Goal: Transaction & Acquisition: Download file/media

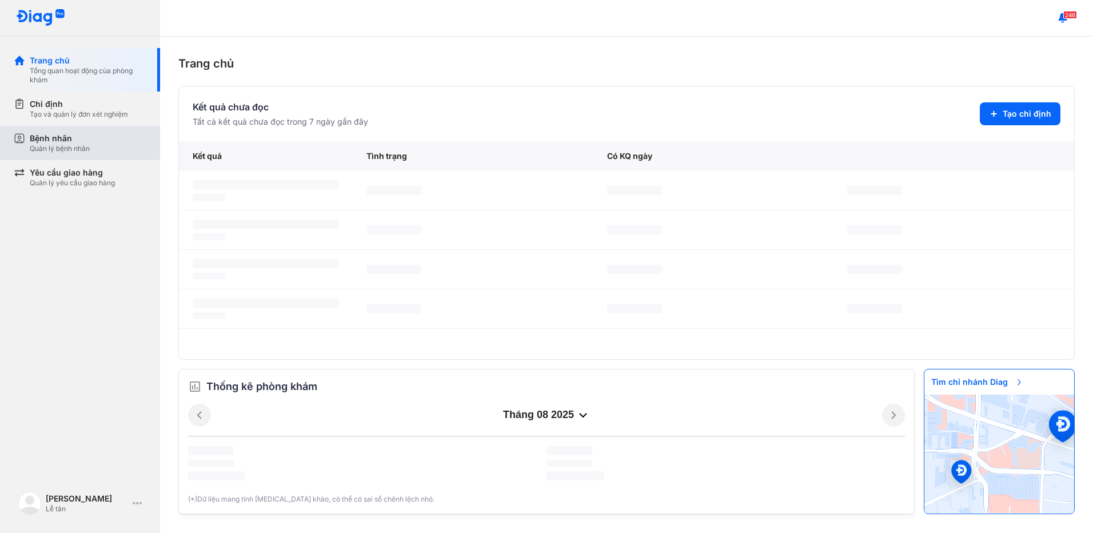
click at [99, 150] on div "Bệnh nhân Quản lý bệnh nhân" at bounding box center [88, 143] width 117 height 21
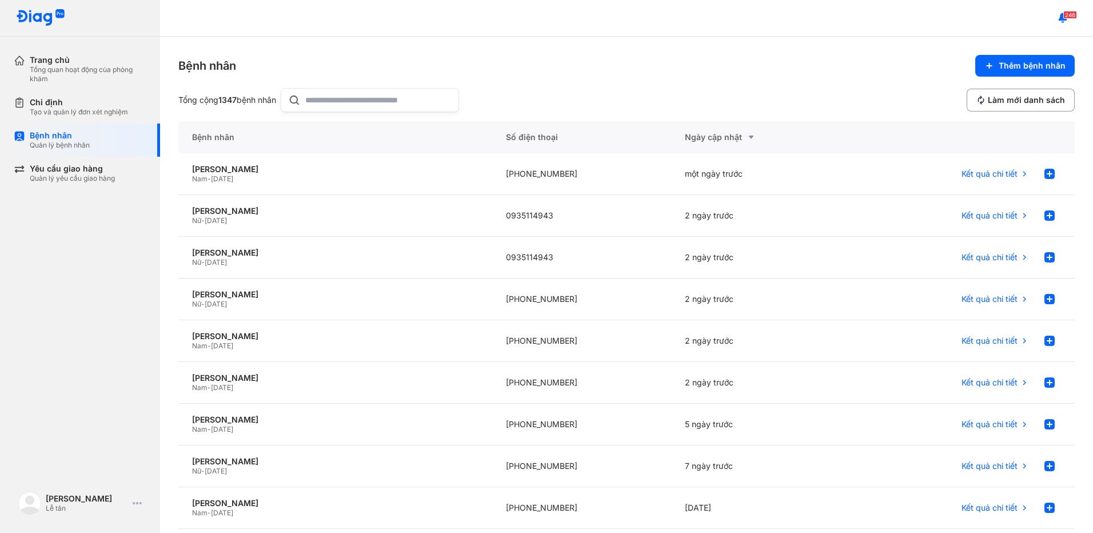
click at [340, 99] on input "text" at bounding box center [378, 100] width 146 height 23
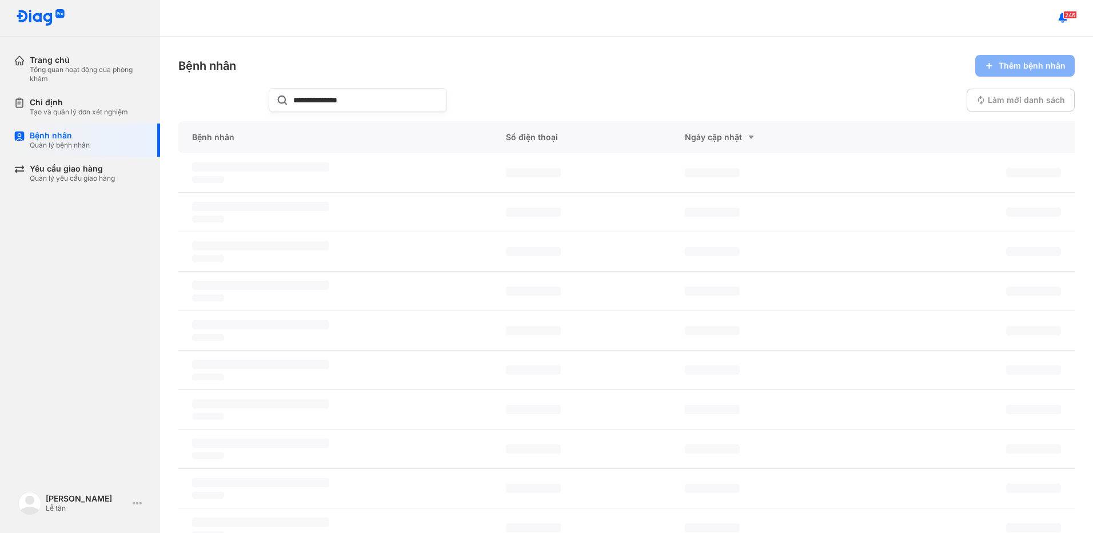
type input "**********"
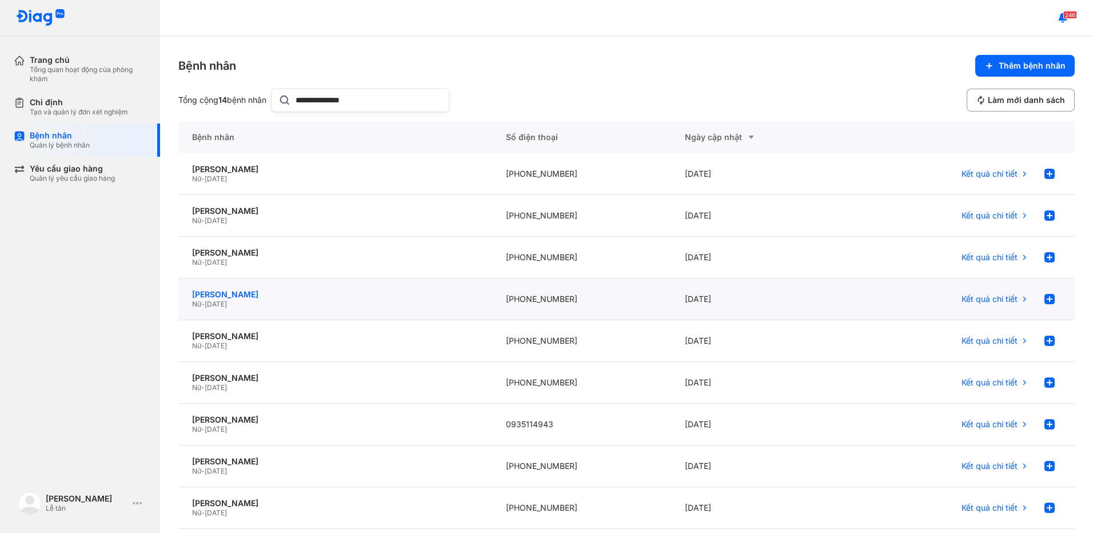
click at [261, 298] on div "[PERSON_NAME]" at bounding box center [335, 294] width 286 height 10
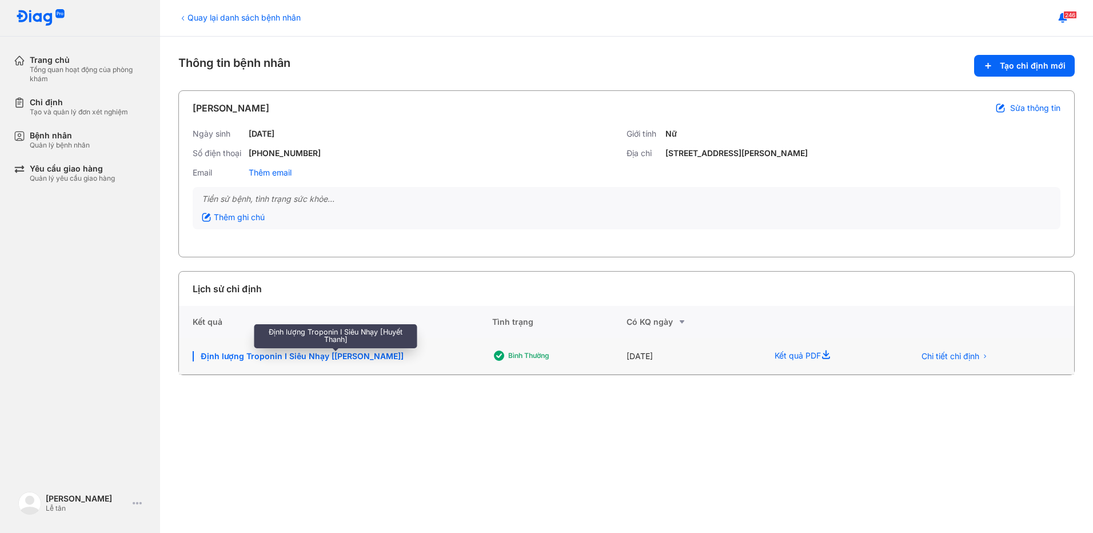
click at [344, 358] on div "Định lượng Troponin I Siêu Nhạy [[PERSON_NAME]]" at bounding box center [336, 356] width 286 height 10
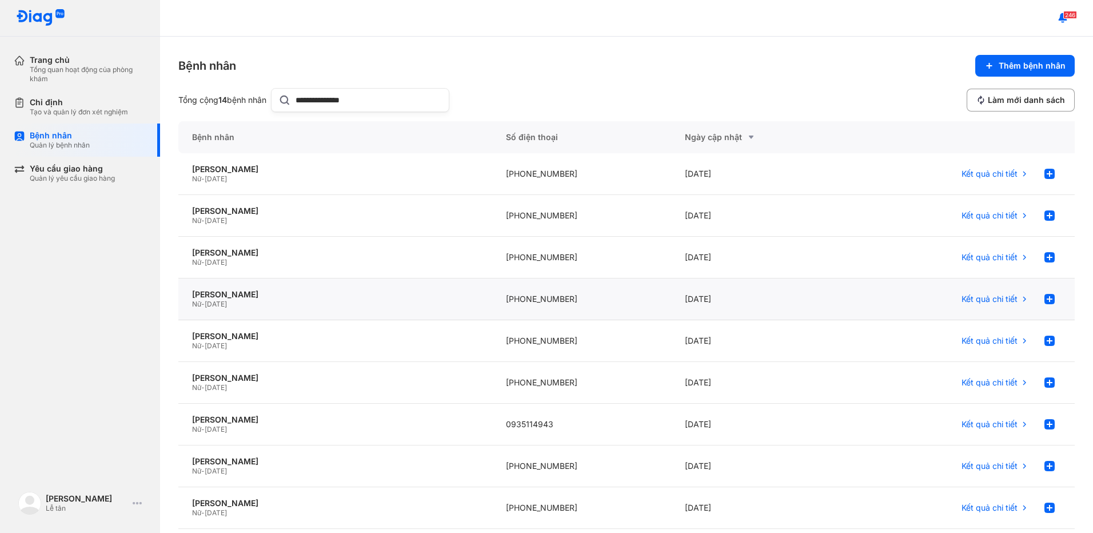
click at [318, 302] on div "Nữ - 14/10/1946" at bounding box center [335, 304] width 286 height 9
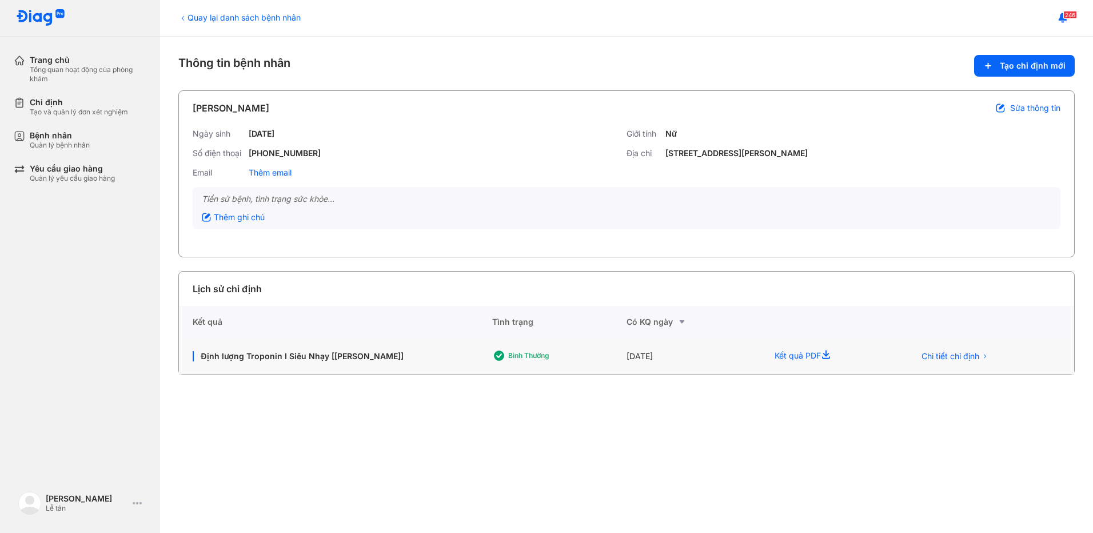
click at [761, 354] on div "[DATE]" at bounding box center [831, 356] width 140 height 37
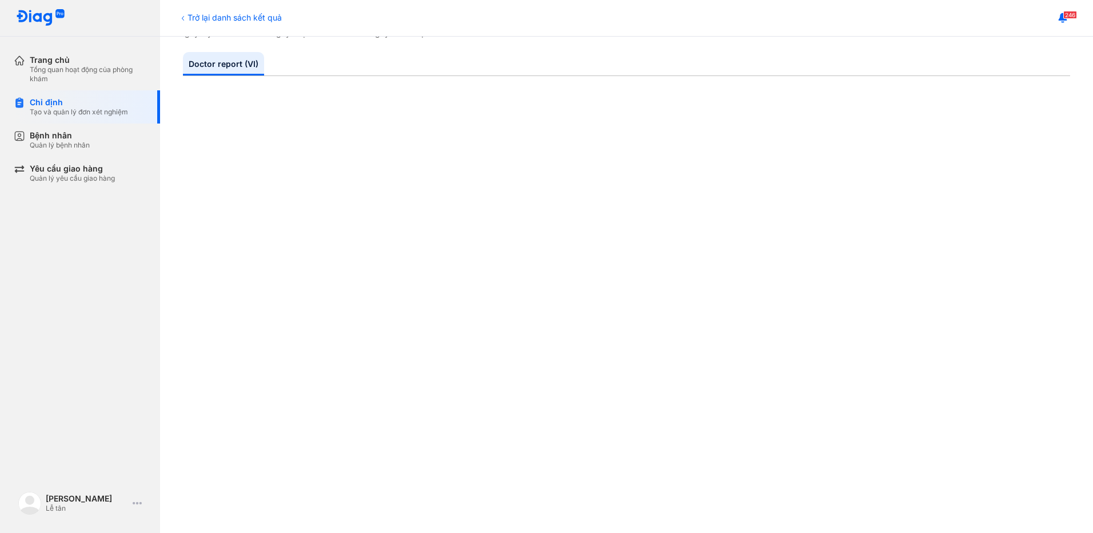
scroll to position [114, 0]
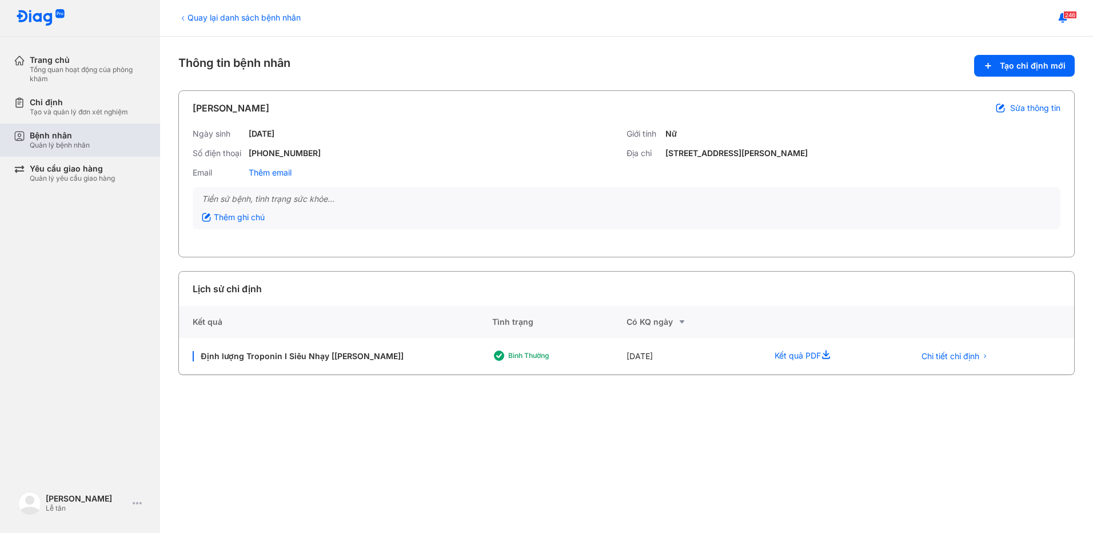
click at [58, 142] on div "Quản lý bệnh nhân" at bounding box center [60, 145] width 60 height 9
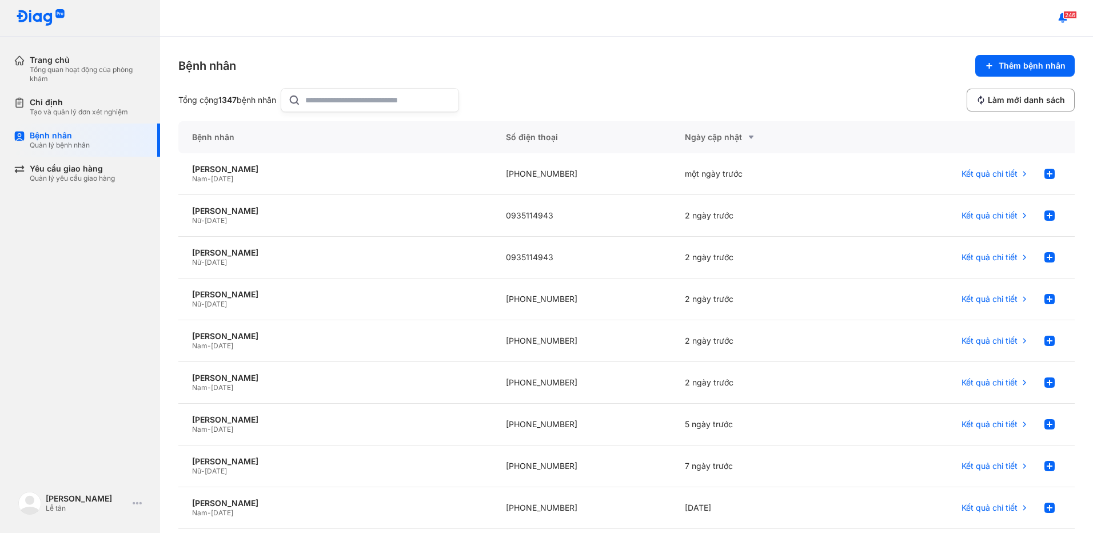
click at [350, 105] on input "text" at bounding box center [378, 100] width 146 height 23
type input "**********"
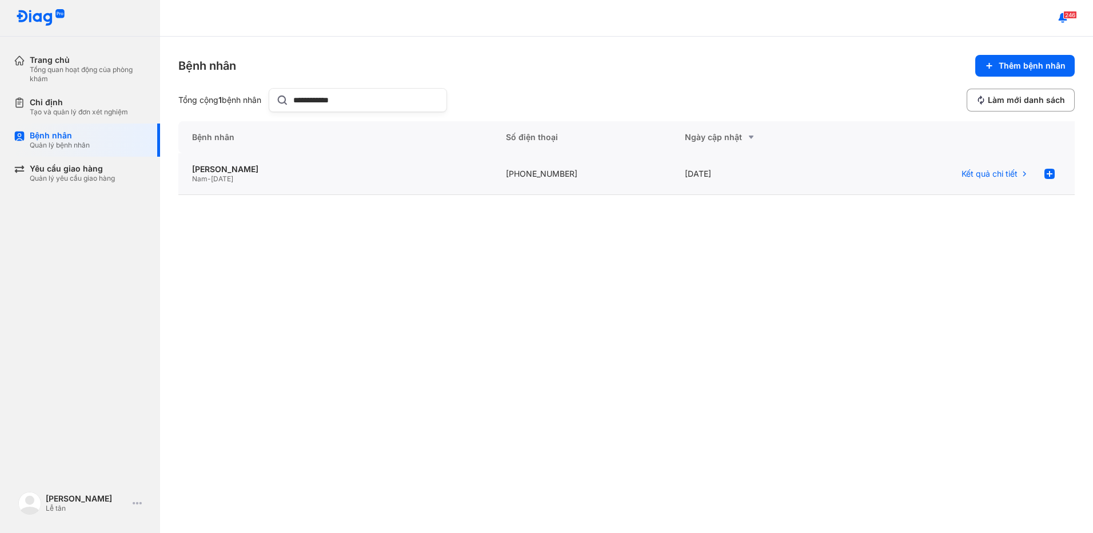
click at [671, 171] on div "[PHONE_NUMBER]" at bounding box center [760, 174] width 179 height 42
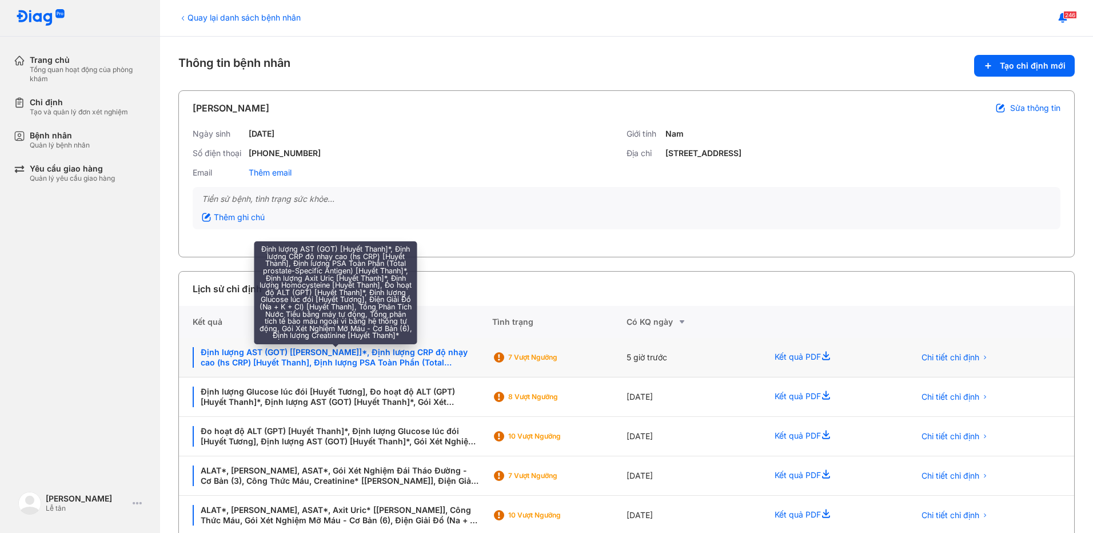
click at [313, 360] on div "Định lượng AST (GOT) [Huyết Thanh]*, Định lượng CRP độ nhạy cao (hs CRP) [Huyết…" at bounding box center [336, 357] width 286 height 21
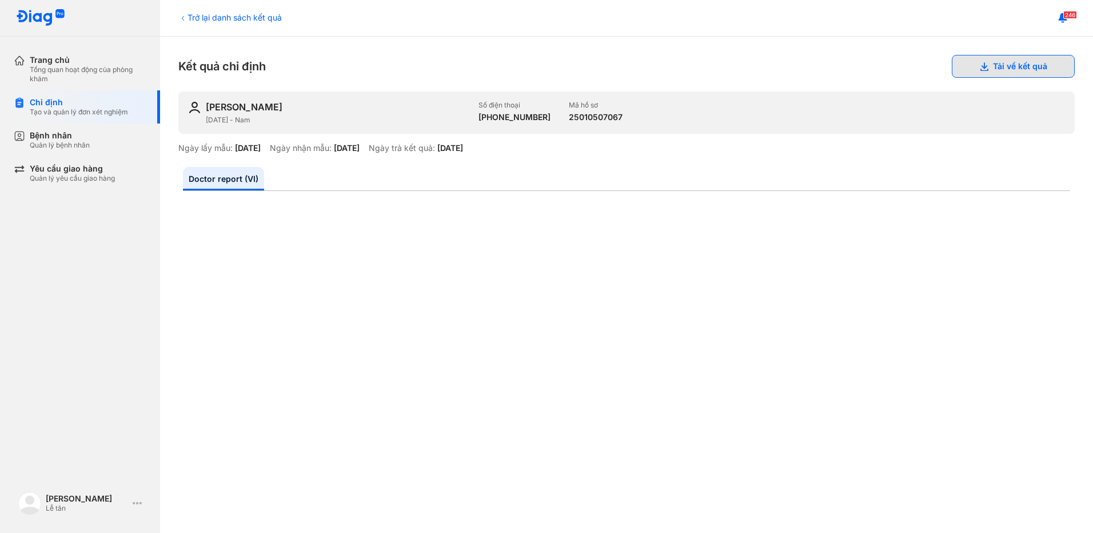
click at [1001, 69] on button "Tải về kết quả" at bounding box center [1013, 66] width 123 height 23
